Goal: Task Accomplishment & Management: Manage account settings

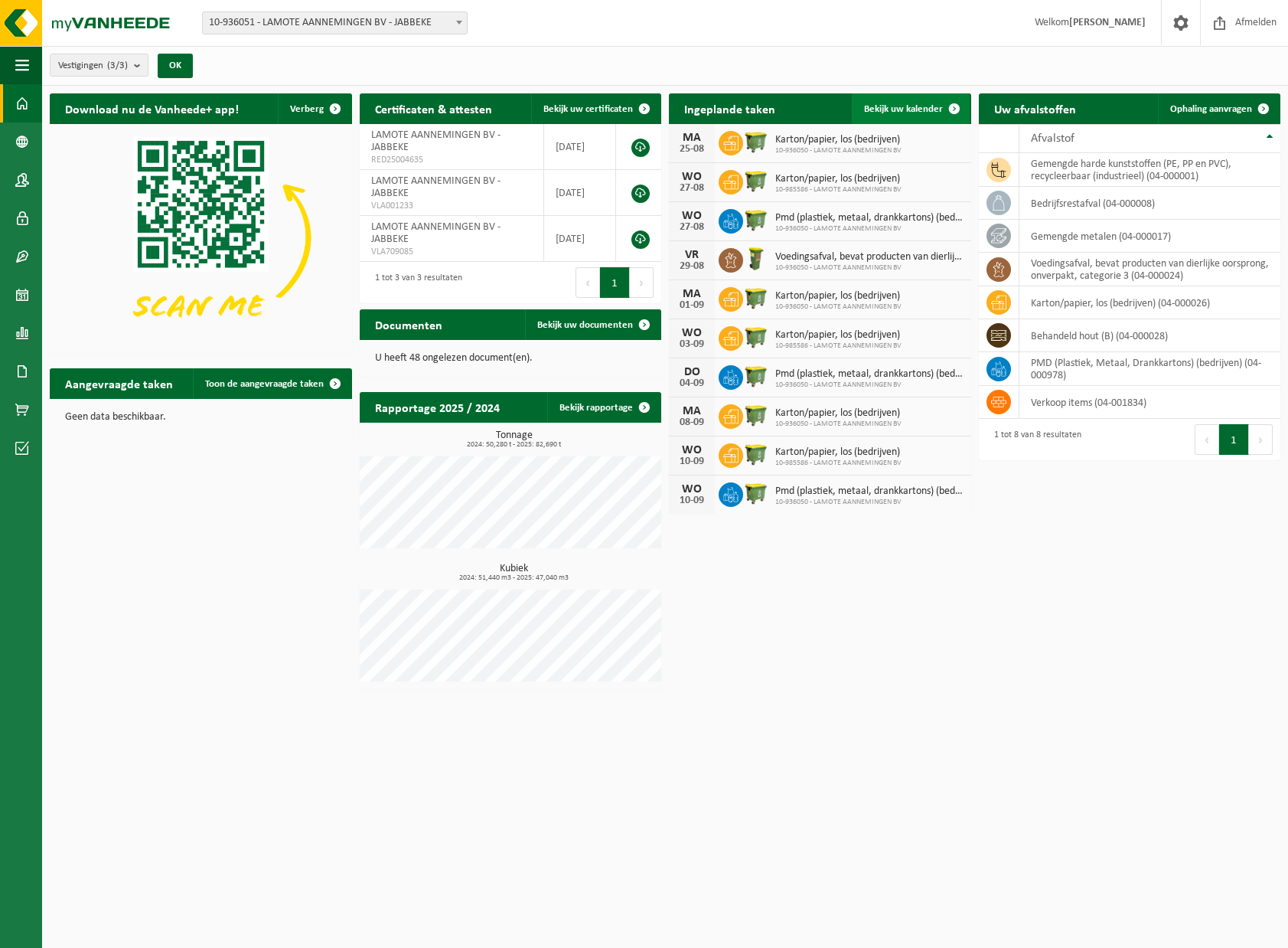
click at [929, 110] on span "Bekijk uw kalender" at bounding box center [904, 108] width 79 height 10
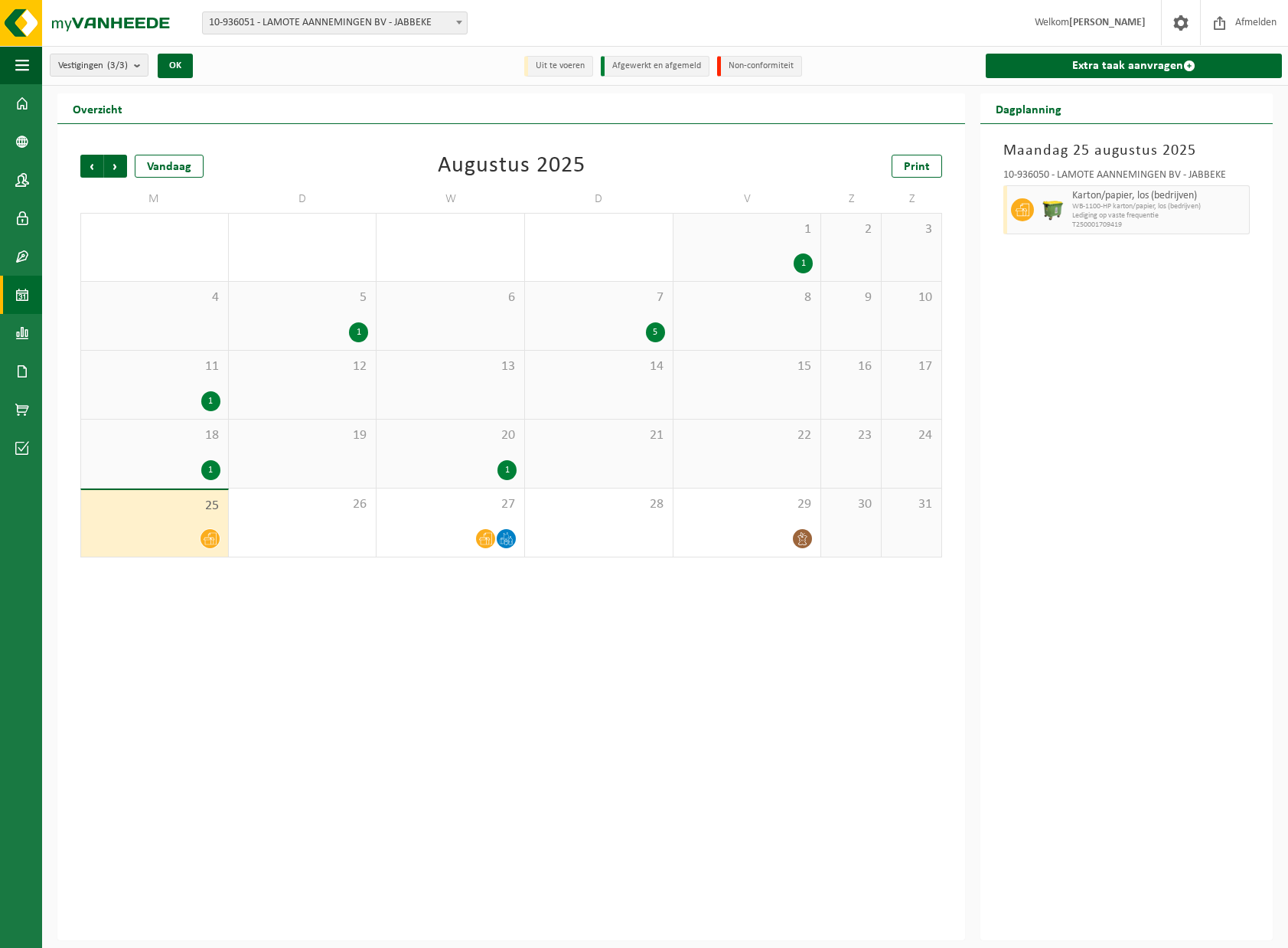
click at [791, 261] on div "1" at bounding box center [747, 263] width 133 height 20
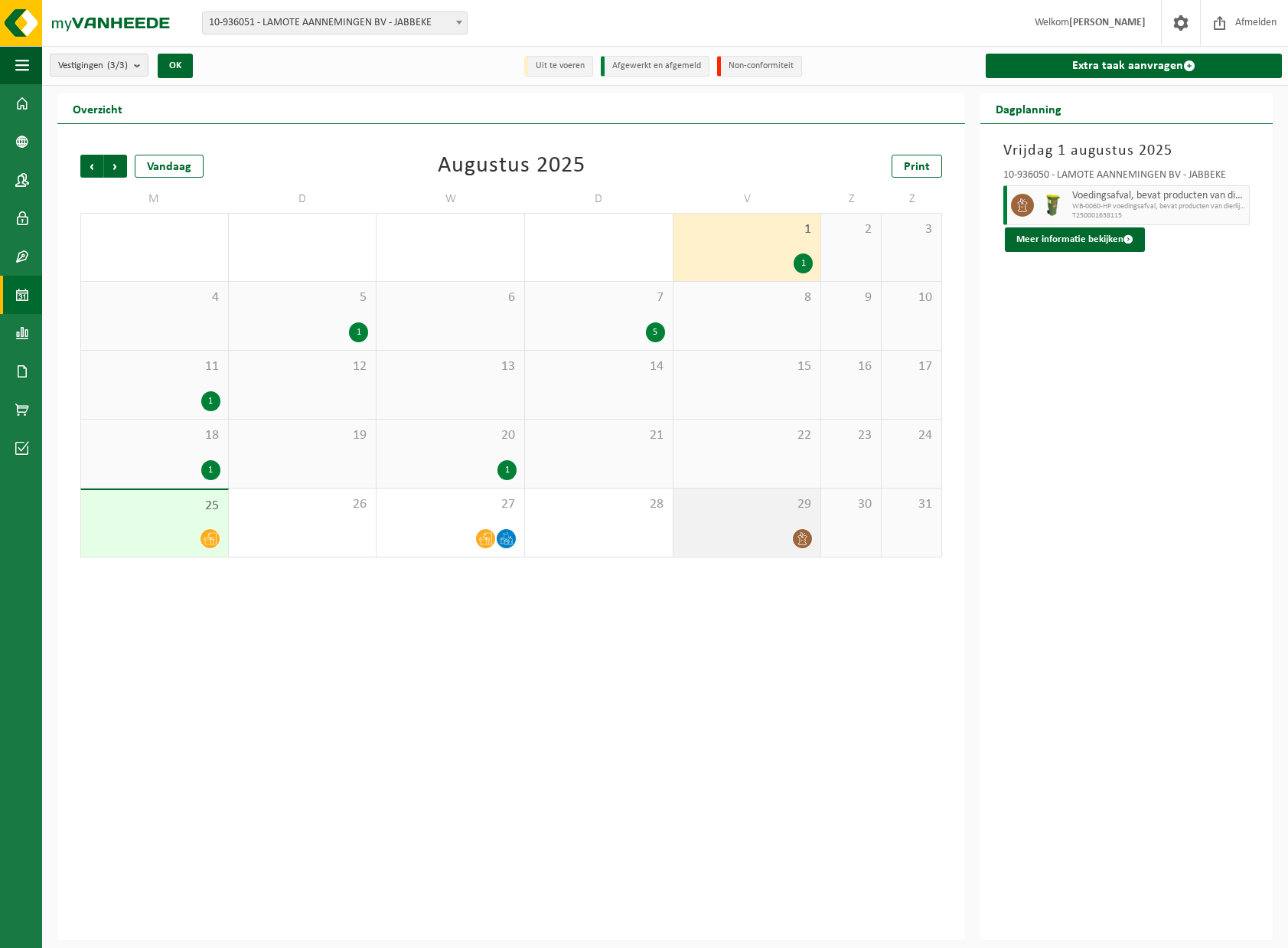
click at [793, 516] on div "29" at bounding box center [747, 522] width 148 height 68
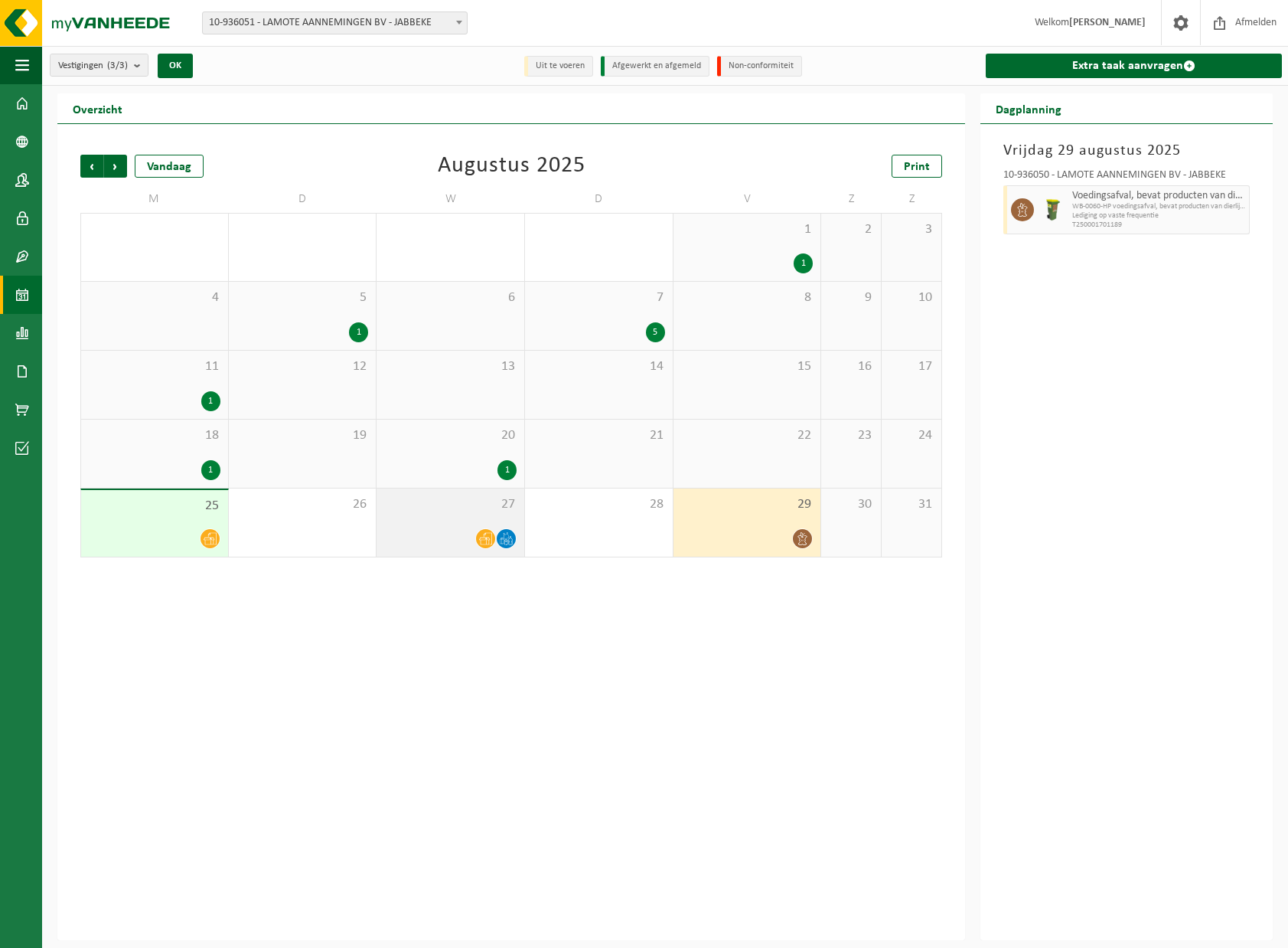
click at [486, 540] on icon at bounding box center [486, 538] width 13 height 13
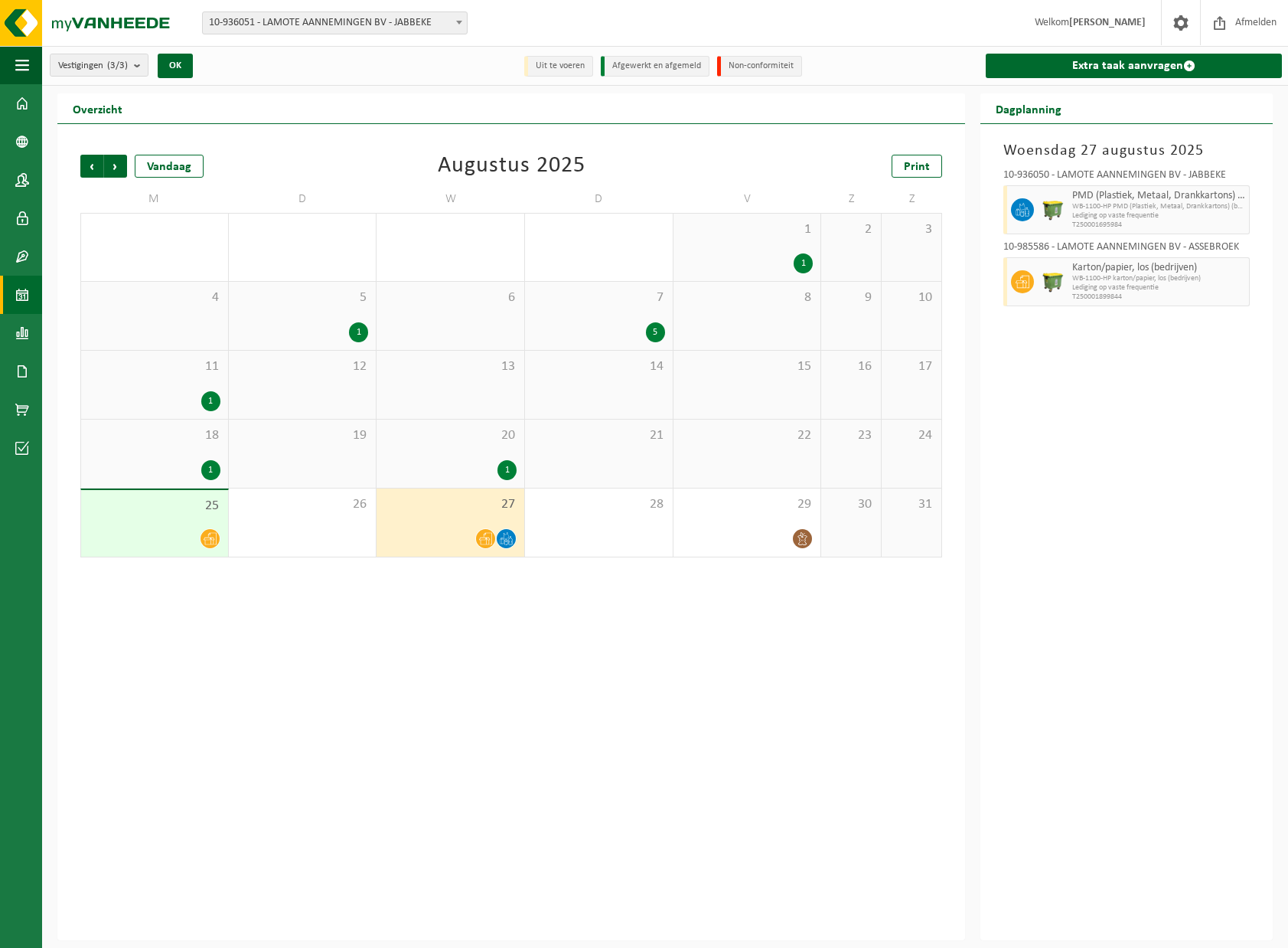
click at [644, 650] on div "Vorige Volgende Vandaag [DATE] Print M D W D V Z Z 28 29 30 31 1 1 2 3 4 5 1 6 …" at bounding box center [511, 532] width 908 height 816
click at [1233, 205] on span "button" at bounding box center [1238, 209] width 13 height 31
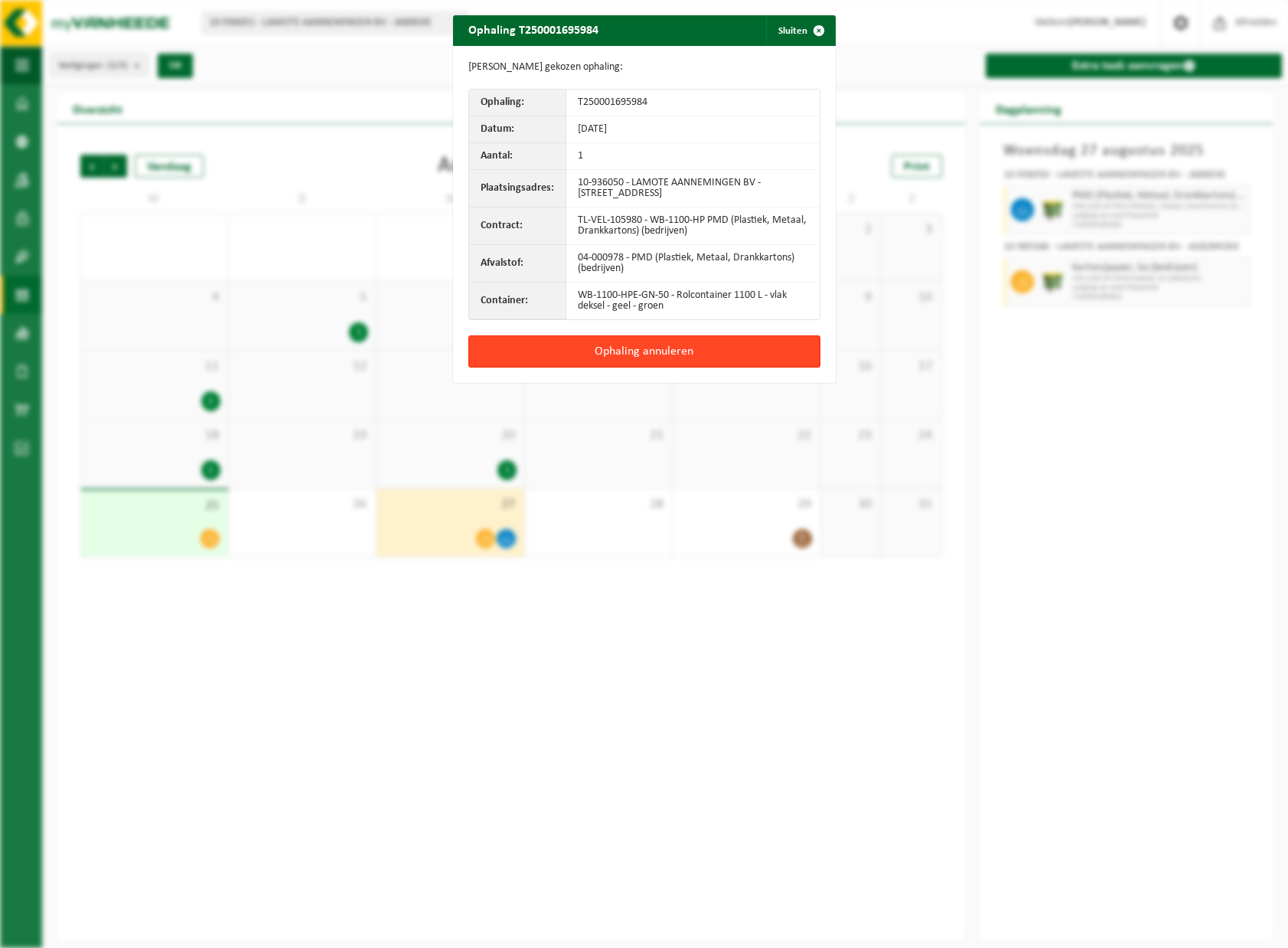
click at [640, 345] on button "Ophaling annuleren" at bounding box center [644, 351] width 352 height 32
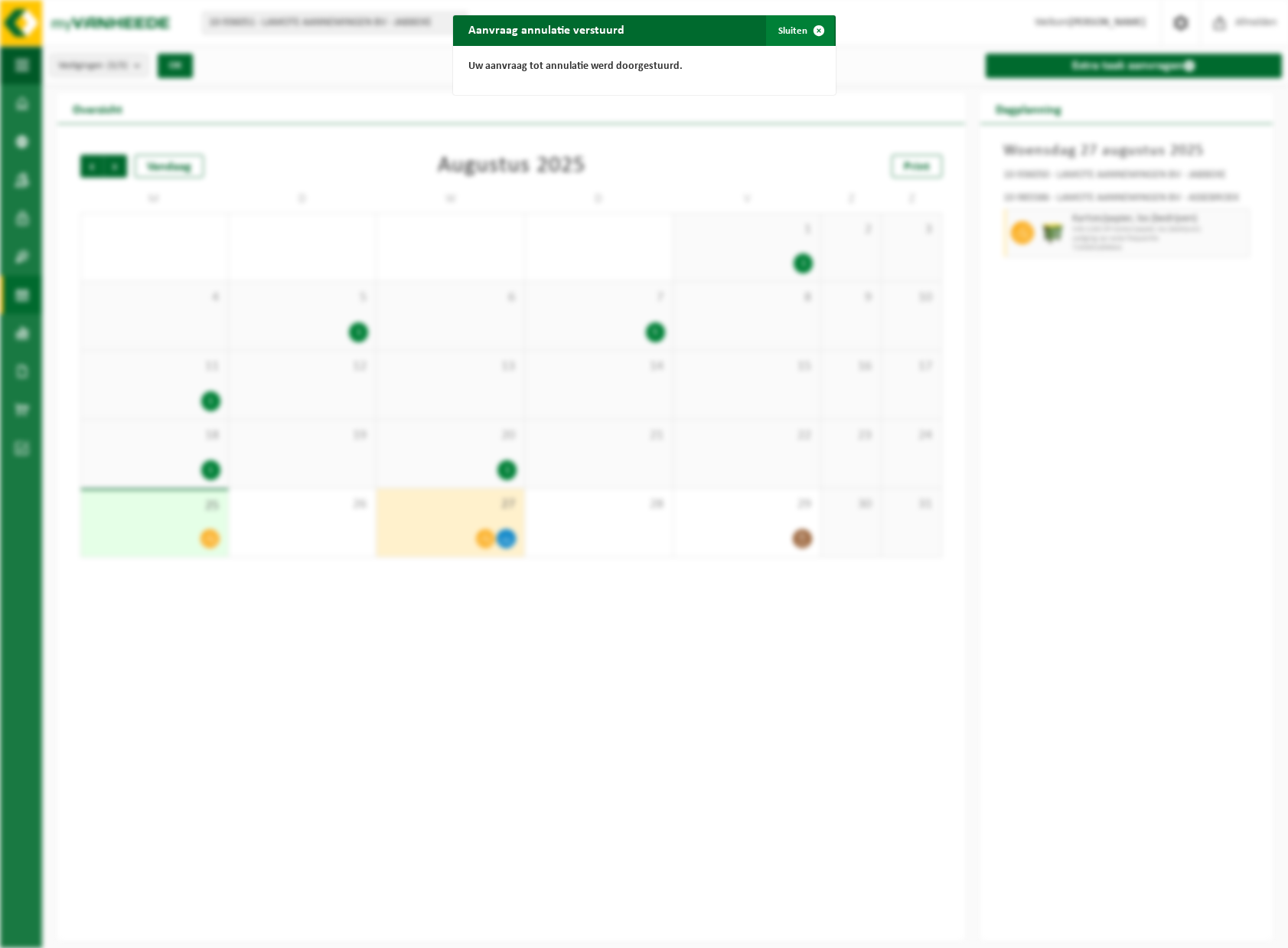
click at [804, 28] on span "button" at bounding box center [819, 30] width 31 height 31
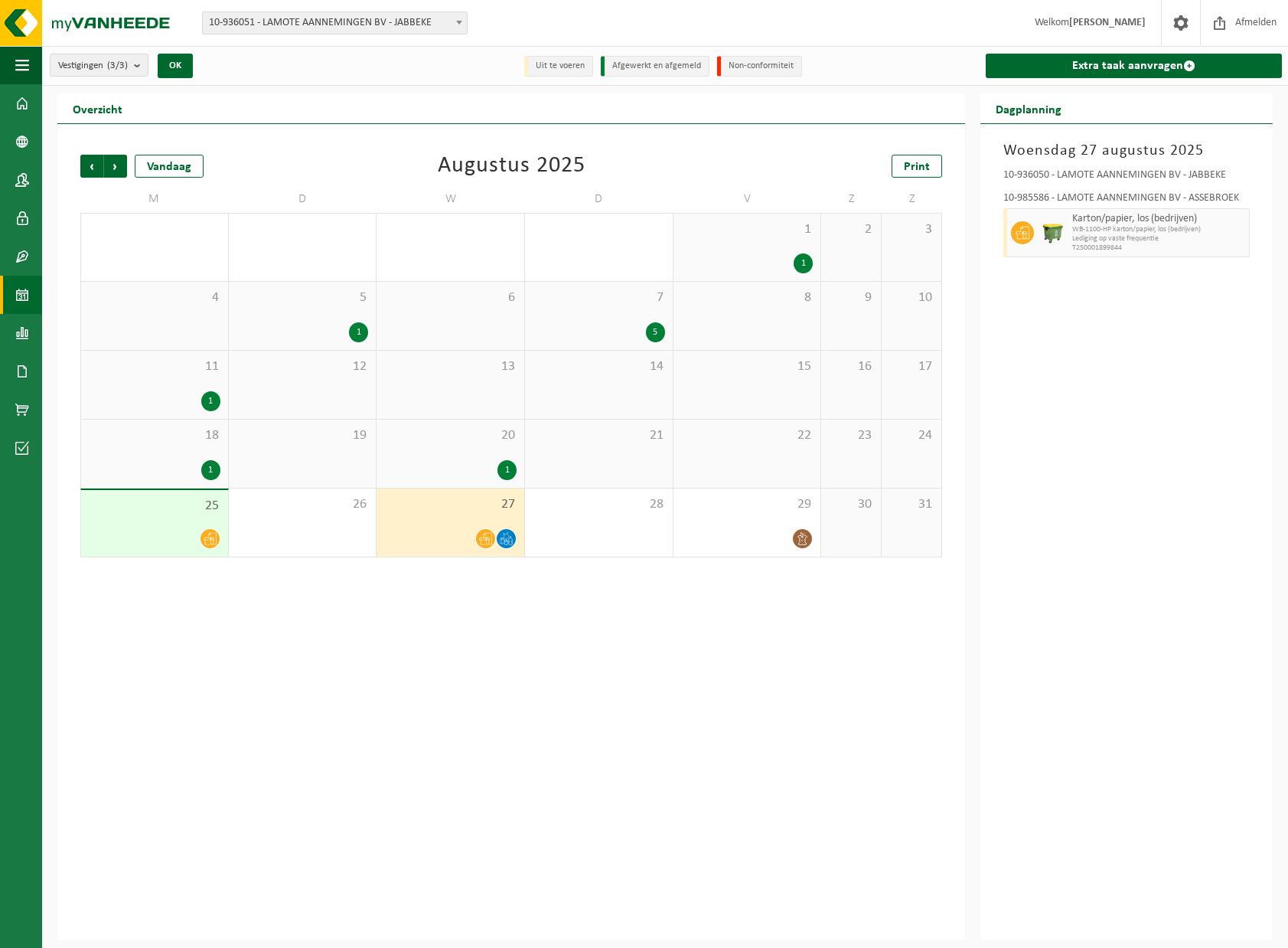
click at [813, 20] on div "Vestiging: 10-936051 - LAMOTE AANNEMINGEN BV - JABBEKE 10-936050 - LAMOTE AANNE…" at bounding box center [644, 23] width 1288 height 46
click at [119, 168] on span "Volgende" at bounding box center [115, 166] width 23 height 23
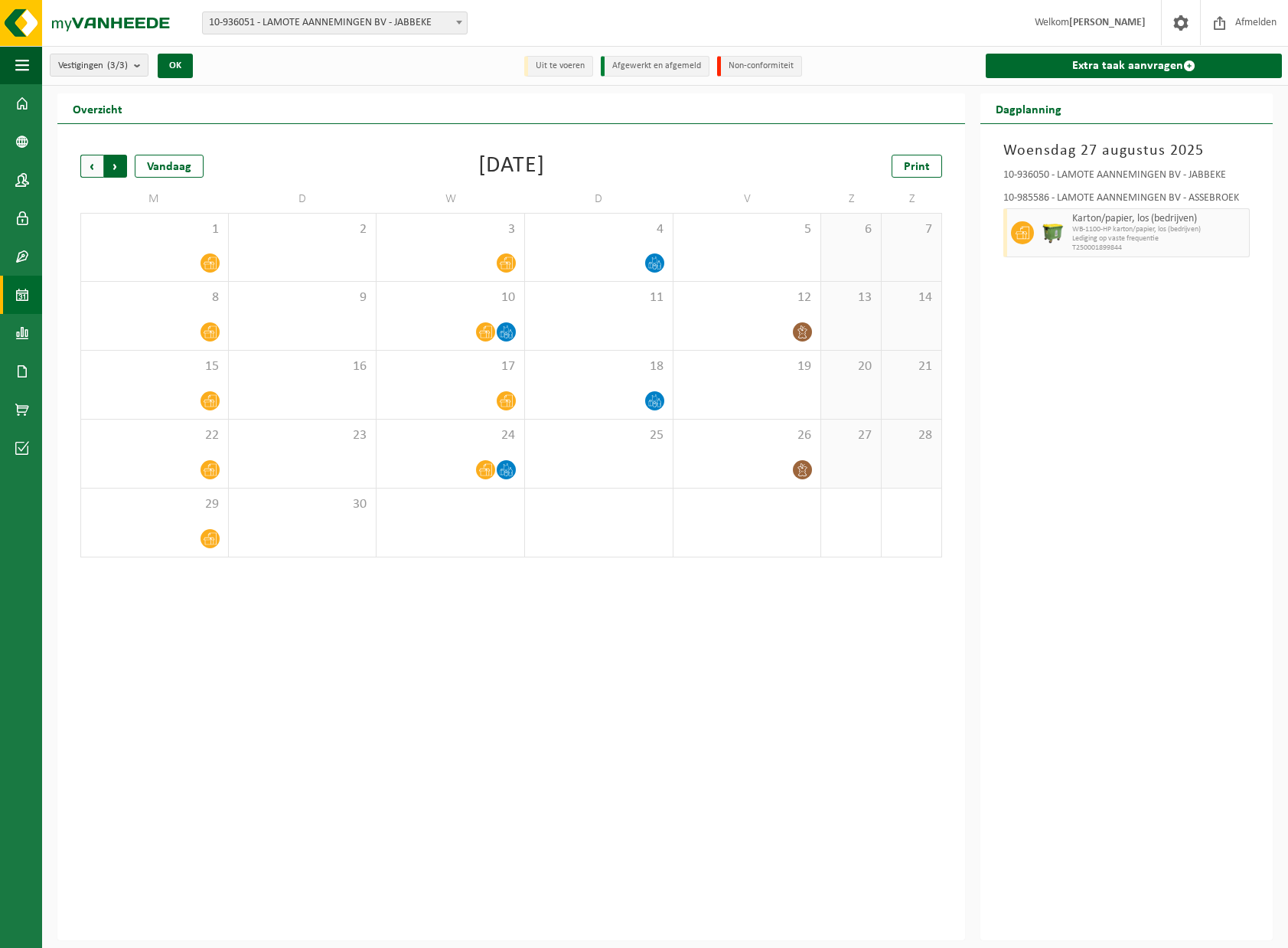
click at [98, 162] on span "Vorige" at bounding box center [91, 166] width 23 height 23
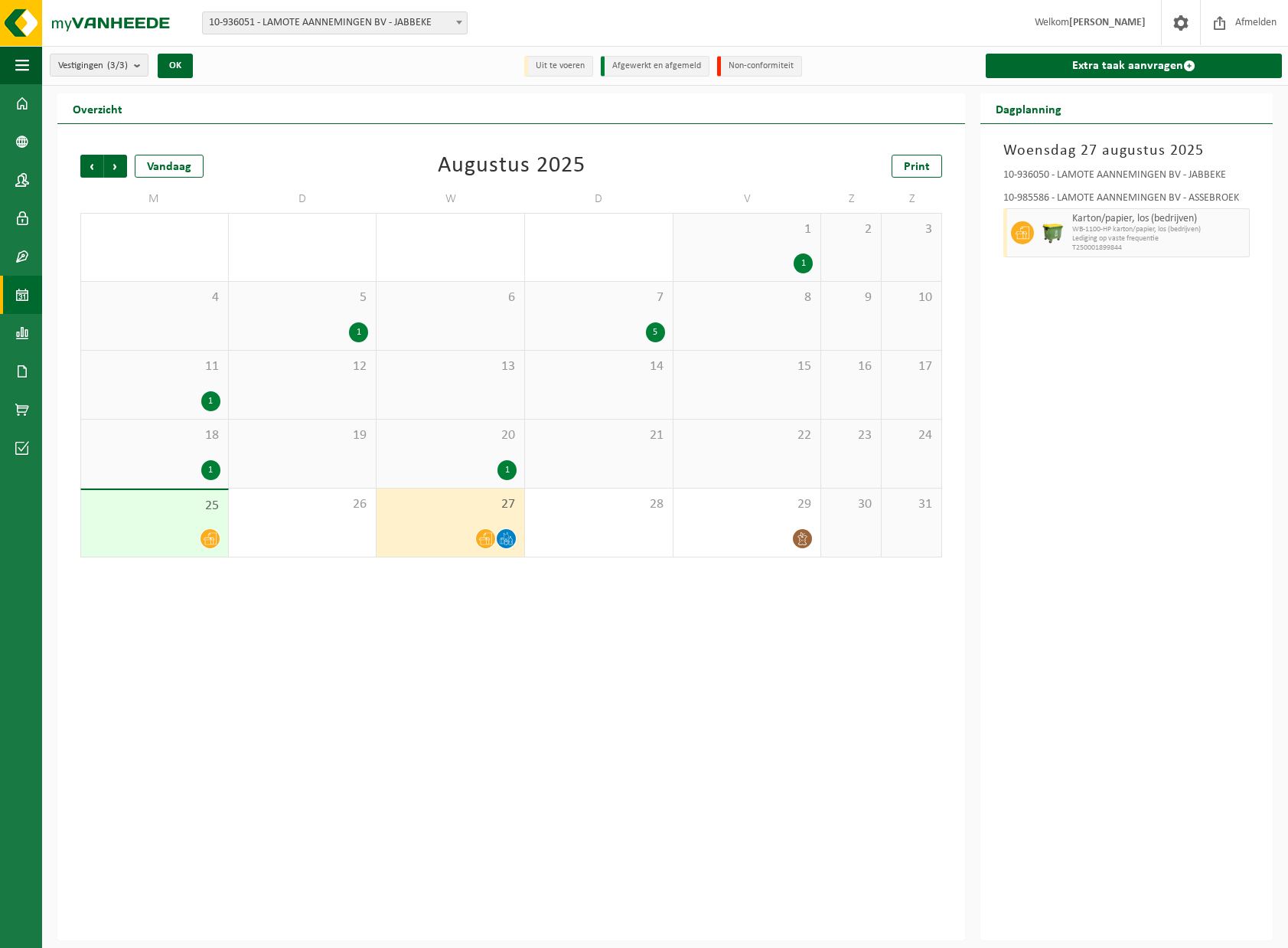
click at [862, 678] on div "Vorige Volgende Vandaag [DATE] Print M D W D V Z Z 28 29 30 31 1 1 2 3 4 5 1 6 …" at bounding box center [511, 532] width 908 height 816
